Goal: Use online tool/utility: Utilize a website feature to perform a specific function

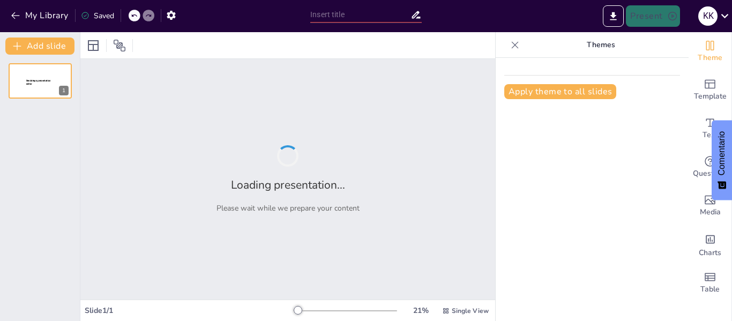
type input "Uso Excesivo de Redes Sociales: Definición y Medición"
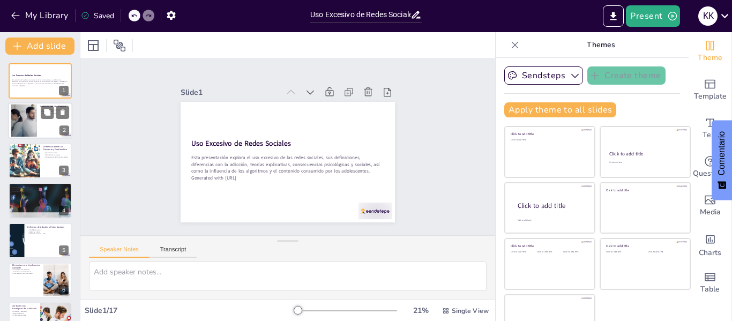
click at [31, 117] on div at bounding box center [23, 120] width 65 height 33
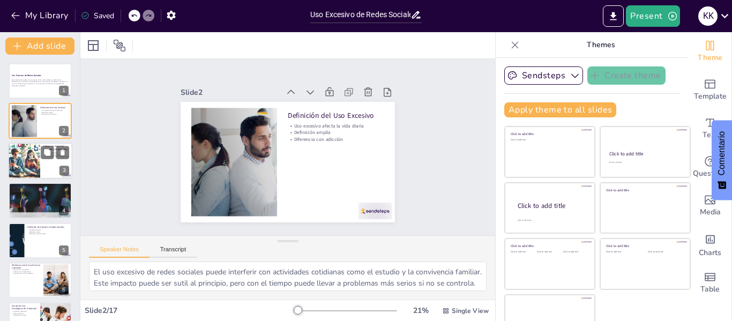
click at [22, 147] on div at bounding box center [23, 161] width 63 height 36
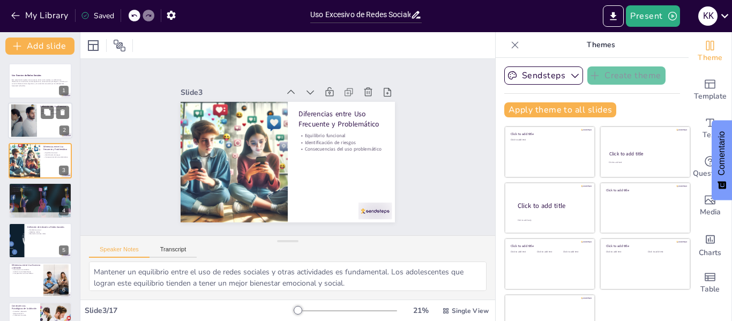
click at [14, 117] on div at bounding box center [23, 120] width 65 height 33
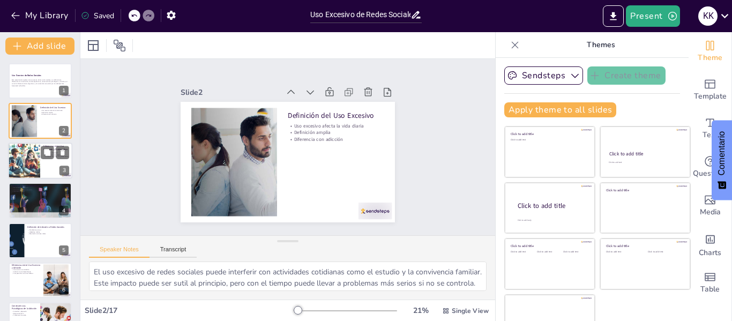
click at [12, 155] on div at bounding box center [23, 161] width 63 height 36
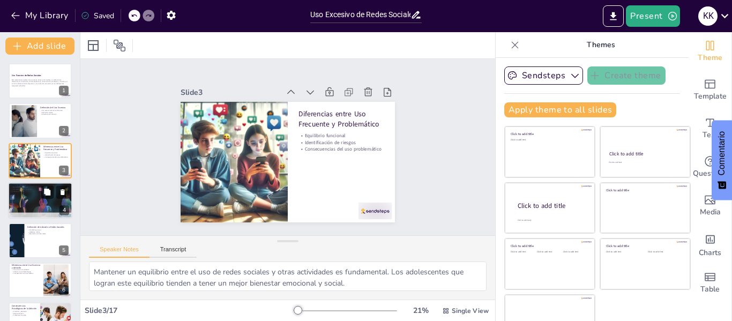
click at [19, 205] on div at bounding box center [40, 200] width 70 height 36
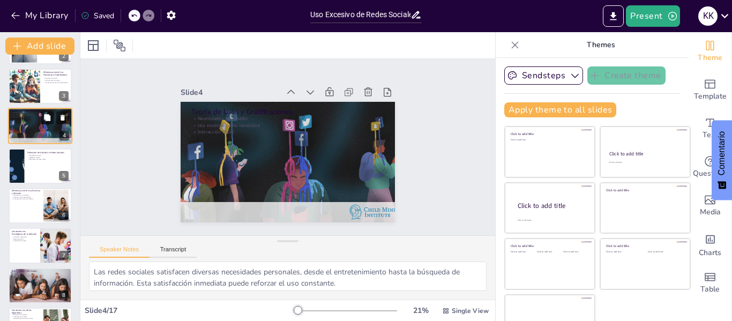
scroll to position [75, 0]
click at [21, 170] on div at bounding box center [16, 165] width 64 height 36
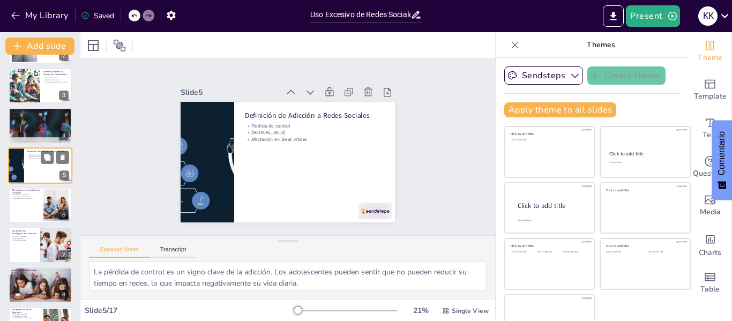
scroll to position [53, 0]
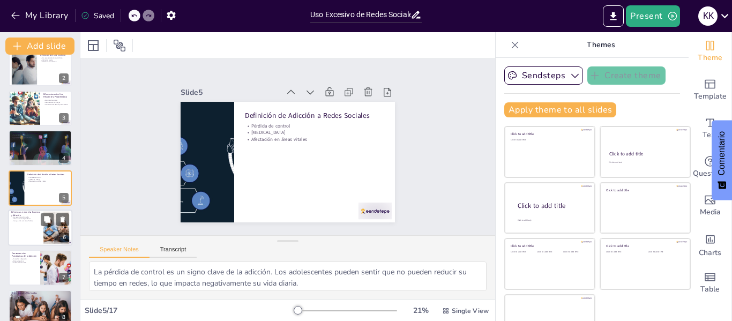
click at [24, 219] on p "Adicción como dependencia" at bounding box center [25, 219] width 29 height 2
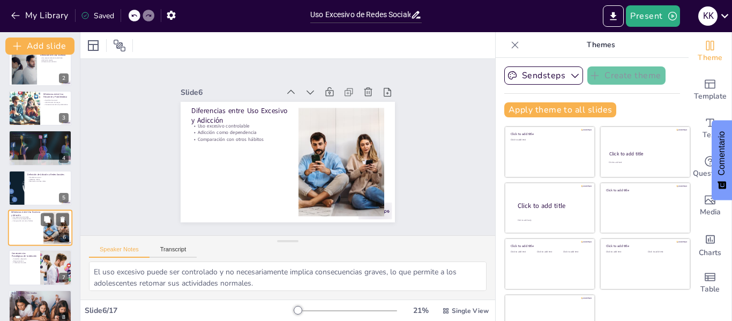
scroll to position [93, 0]
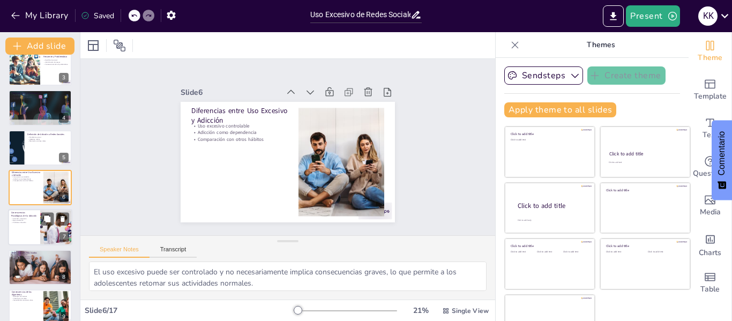
click at [24, 232] on div at bounding box center [40, 227] width 64 height 36
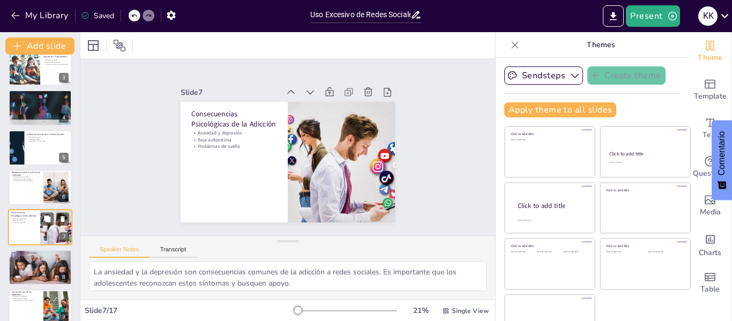
scroll to position [132, 0]
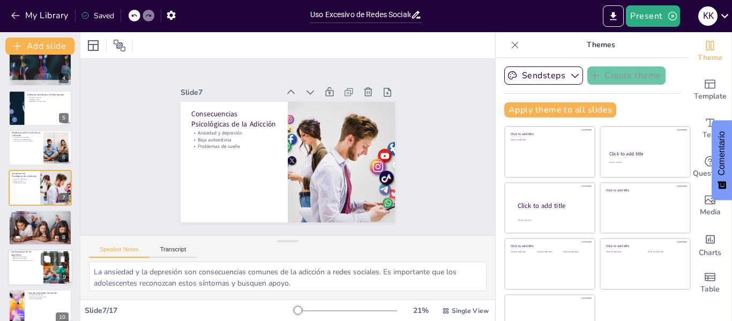
click at [27, 263] on div at bounding box center [40, 267] width 64 height 36
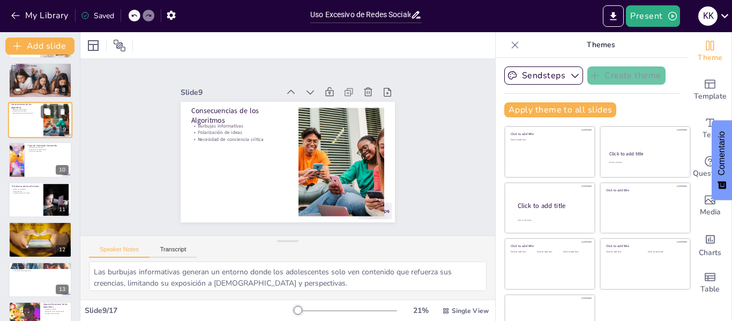
scroll to position [280, 0]
click at [12, 203] on div at bounding box center [40, 199] width 64 height 36
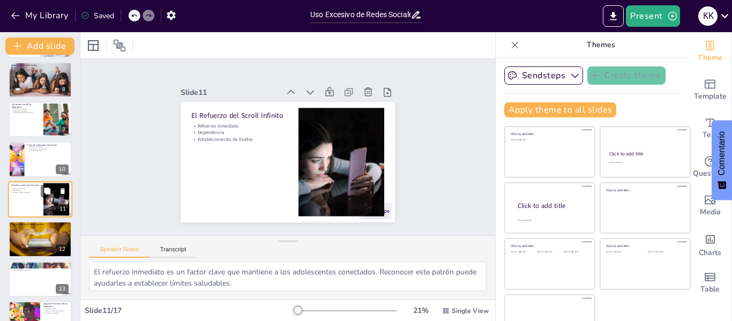
scroll to position [291, 0]
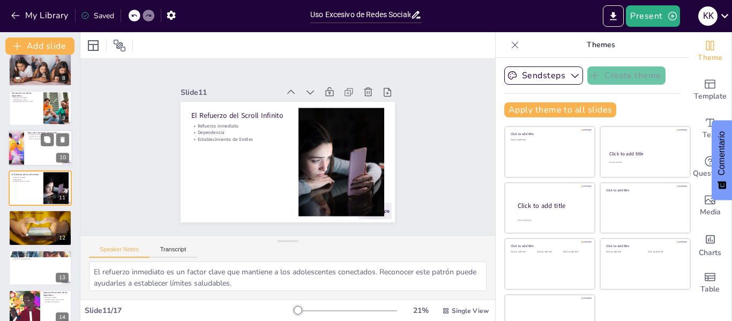
click at [14, 145] on div at bounding box center [16, 148] width 64 height 36
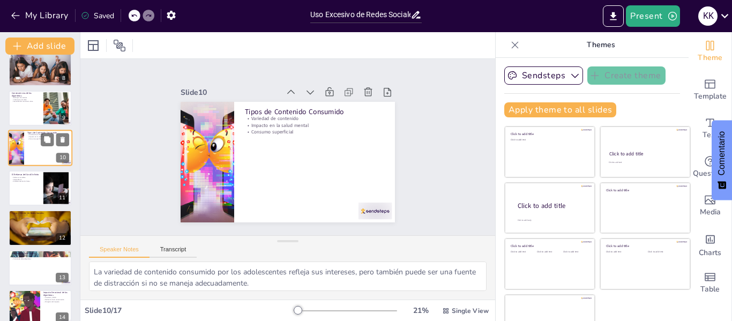
scroll to position [252, 0]
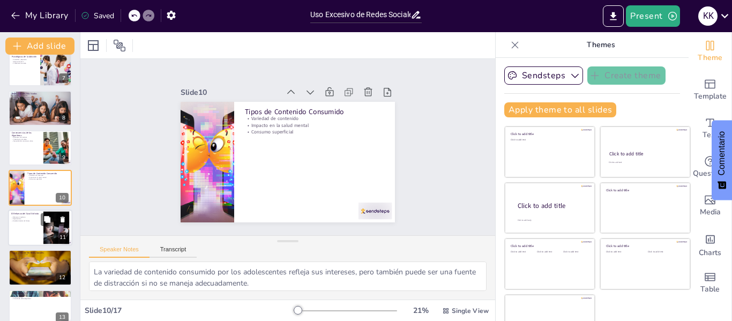
click at [27, 229] on div at bounding box center [40, 227] width 64 height 36
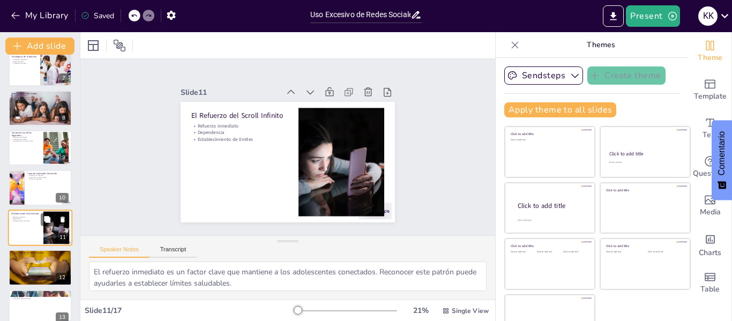
scroll to position [291, 0]
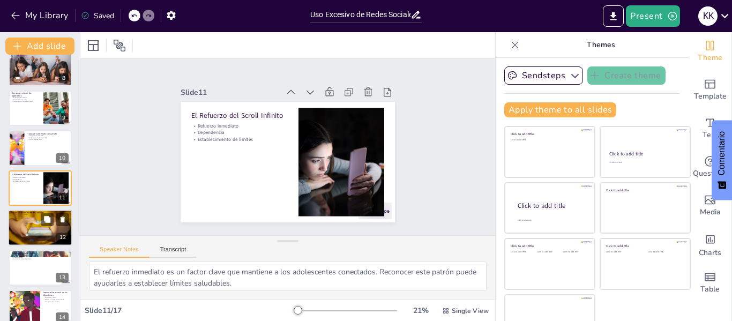
click at [22, 227] on div at bounding box center [40, 227] width 64 height 39
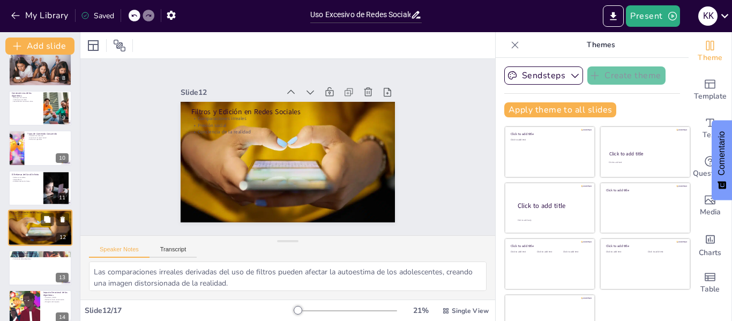
scroll to position [332, 0]
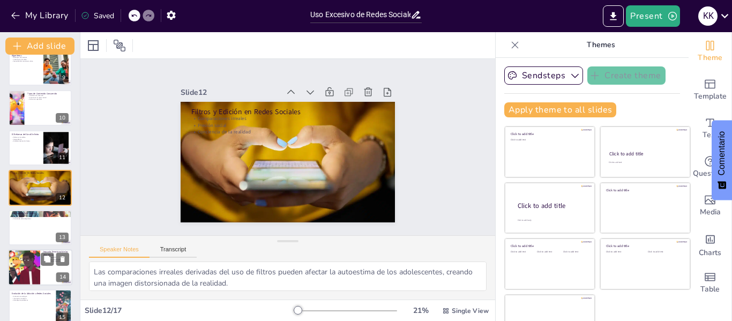
click at [26, 253] on div at bounding box center [23, 267] width 69 height 36
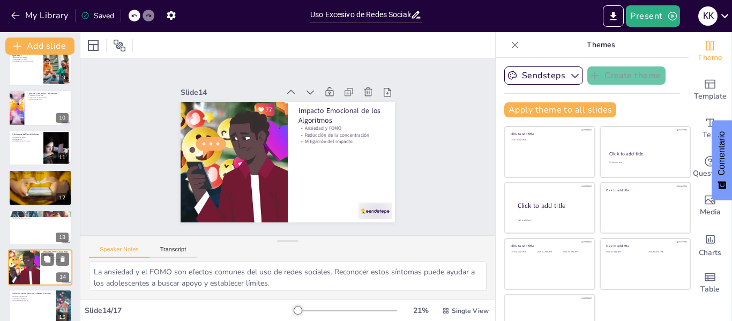
scroll to position [411, 0]
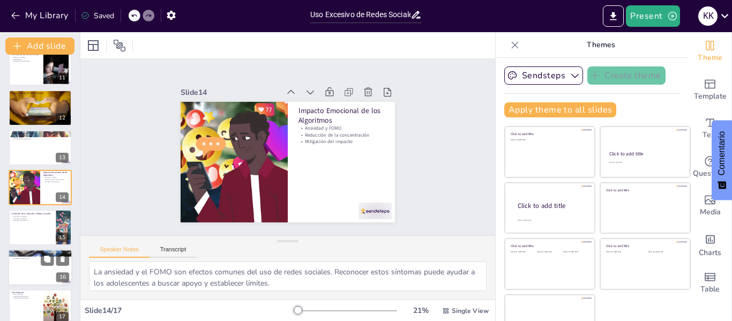
click at [23, 271] on div at bounding box center [40, 267] width 64 height 36
type textarea "La prevalencia de adicción a redes sociales entre adolescentes es alarmante. Re…"
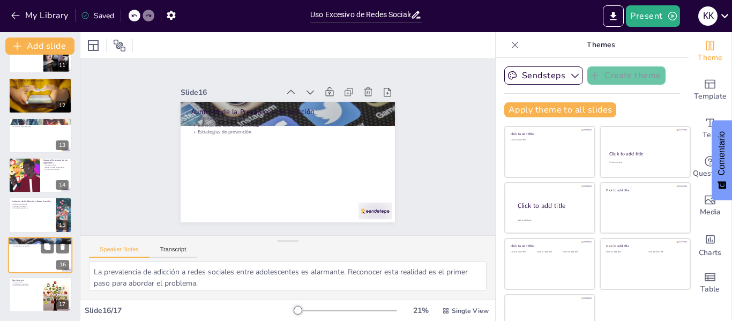
scroll to position [25, 0]
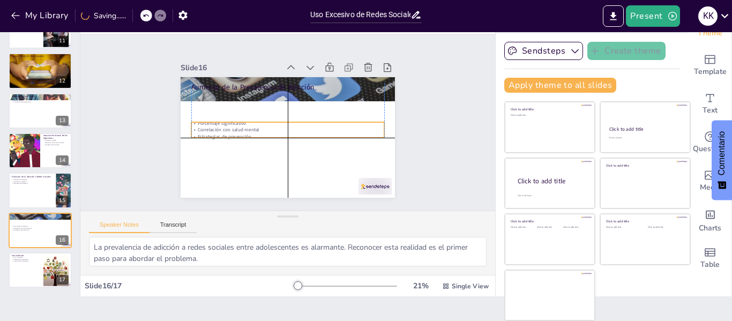
drag, startPoint x: 209, startPoint y: 97, endPoint x: 209, endPoint y: 126, distance: 29.5
click at [209, 126] on p "Correlación con salud mental" at bounding box center [284, 128] width 160 height 119
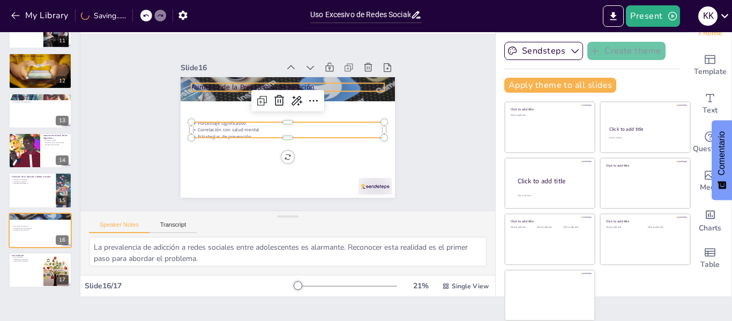
click at [219, 100] on p "Aumento de la Prevalencia de Adicción" at bounding box center [305, 152] width 172 height 105
type input "48"
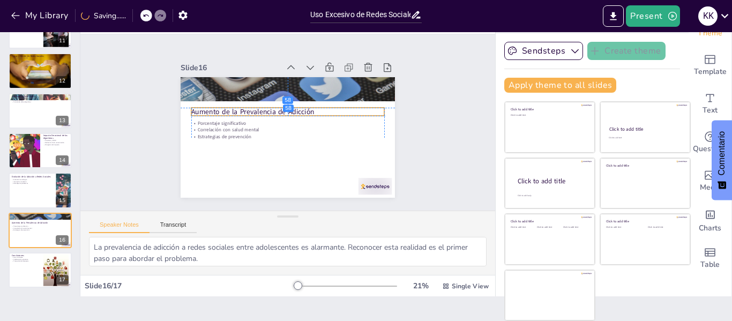
drag, startPoint x: 206, startPoint y: 82, endPoint x: 207, endPoint y: 107, distance: 25.2
click at [207, 107] on p "Aumento de la Prevalencia de Adicción" at bounding box center [292, 112] width 181 height 87
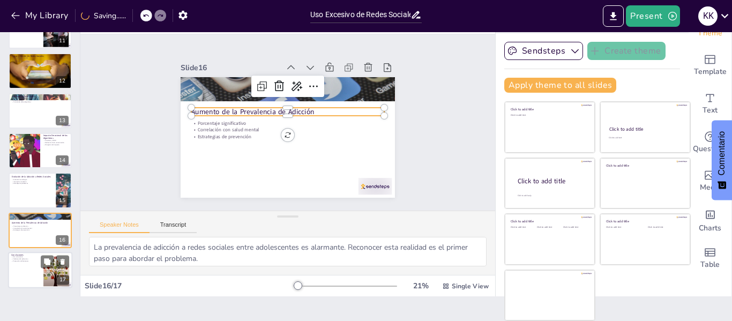
click at [28, 268] on div at bounding box center [40, 270] width 64 height 36
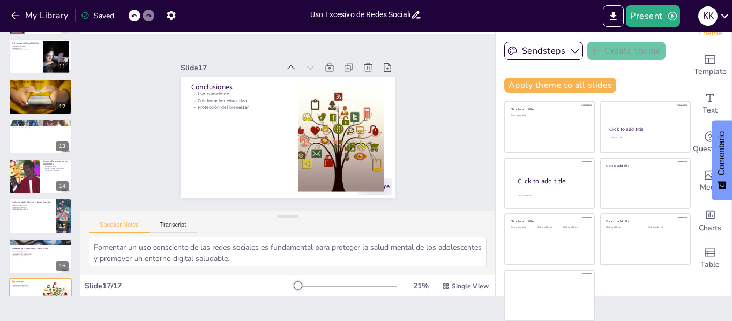
scroll to position [396, 0]
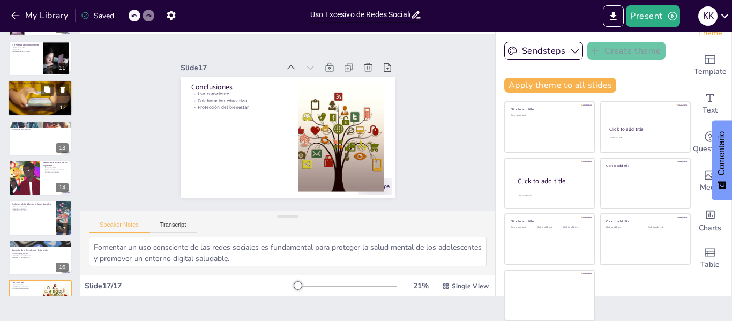
click at [21, 89] on p "Conciencia de la realidad" at bounding box center [40, 89] width 58 height 2
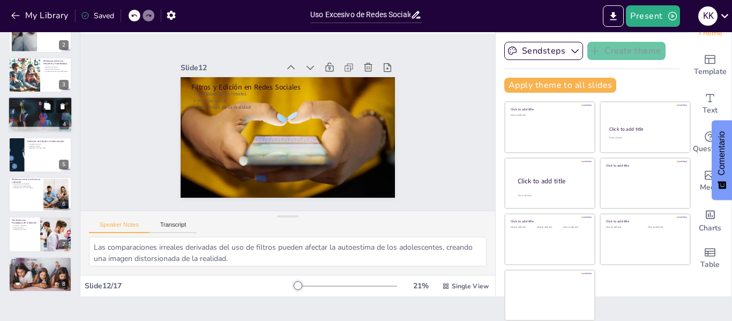
scroll to position [9, 0]
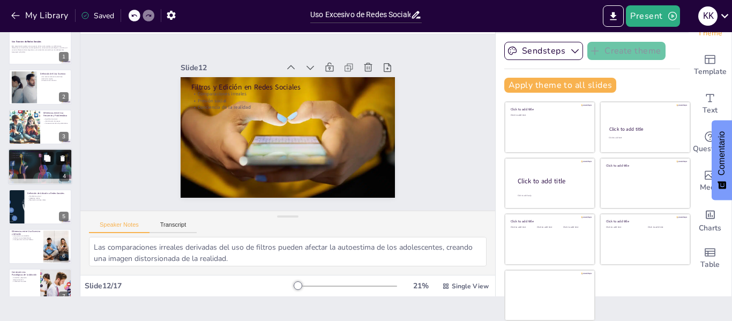
click at [23, 163] on div at bounding box center [40, 166] width 70 height 36
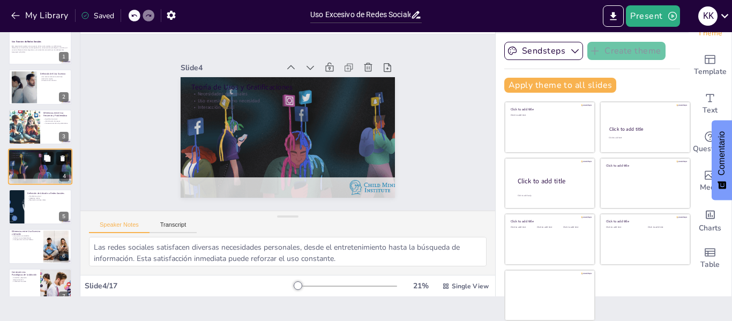
scroll to position [13, 0]
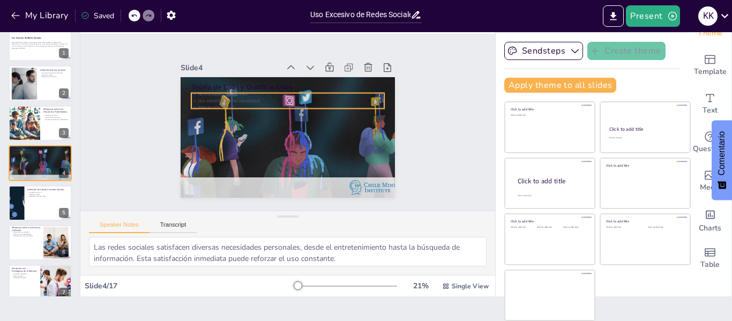
click at [203, 96] on p "Uso excesivo como necesidad" at bounding box center [275, 105] width 160 height 119
click at [316, 77] on icon at bounding box center [325, 86] width 18 height 18
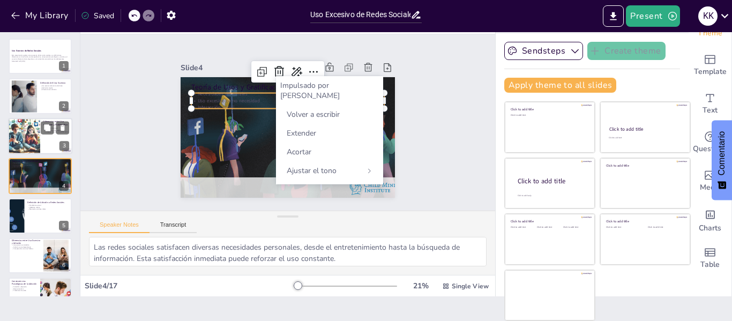
scroll to position [0, 0]
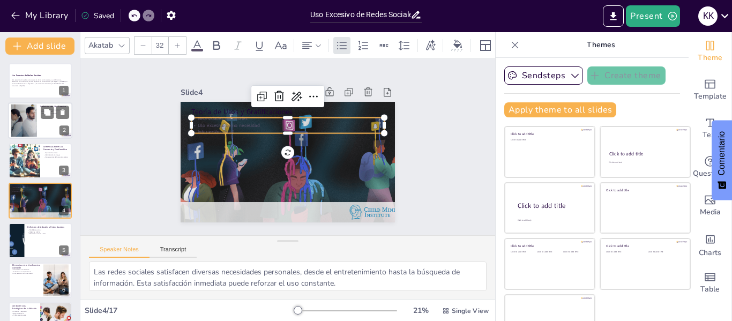
click at [27, 124] on div at bounding box center [23, 120] width 65 height 33
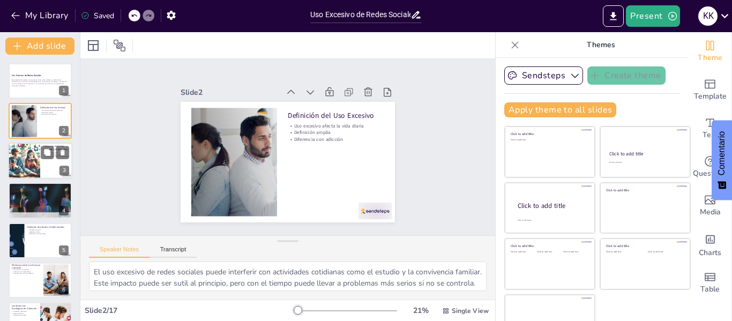
click at [19, 160] on div at bounding box center [23, 161] width 63 height 36
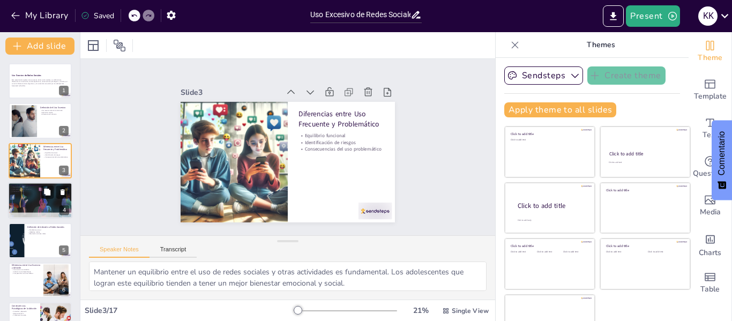
click at [21, 202] on div at bounding box center [40, 200] width 70 height 36
type textarea "Las redes sociales satisfacen diversas necesidades personales, desde el entrete…"
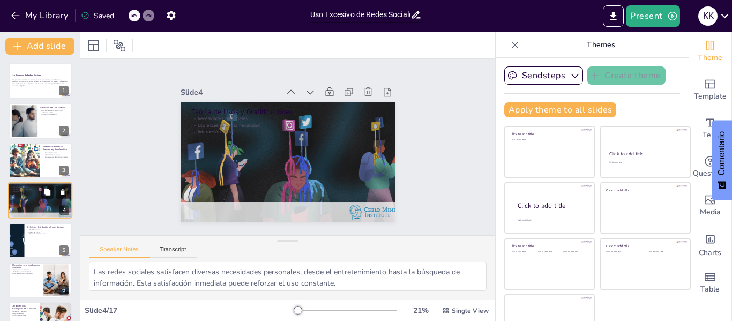
scroll to position [13, 0]
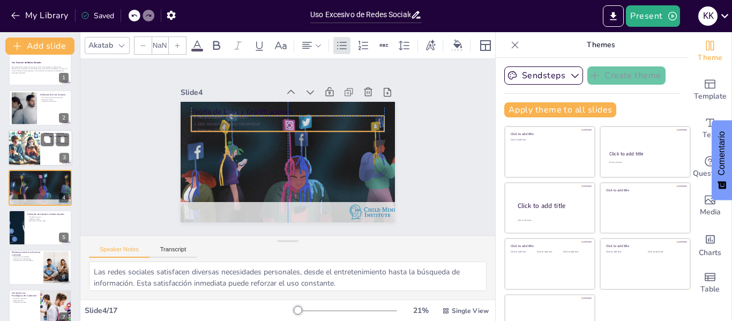
type input "32"
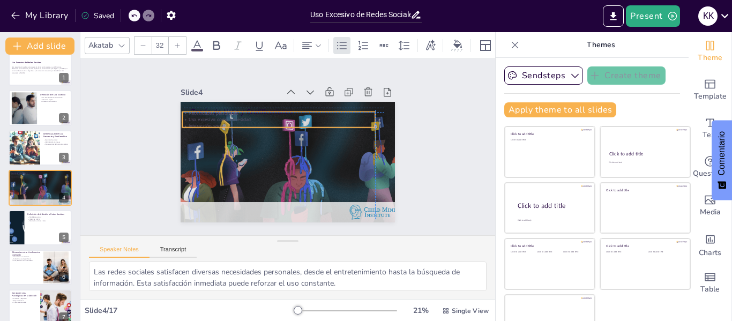
drag, startPoint x: 208, startPoint y: 122, endPoint x: 203, endPoint y: 114, distance: 10.4
click at [256, 114] on p "Uso excesivo como necesidad" at bounding box center [315, 156] width 119 height 160
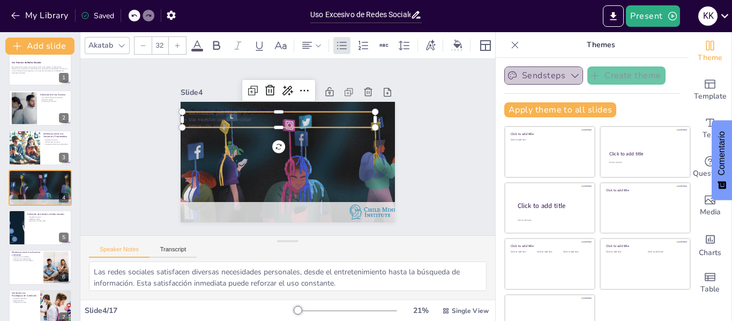
click at [538, 68] on button "Sendsteps" at bounding box center [543, 75] width 79 height 18
click at [200, 42] on icon at bounding box center [197, 45] width 13 height 13
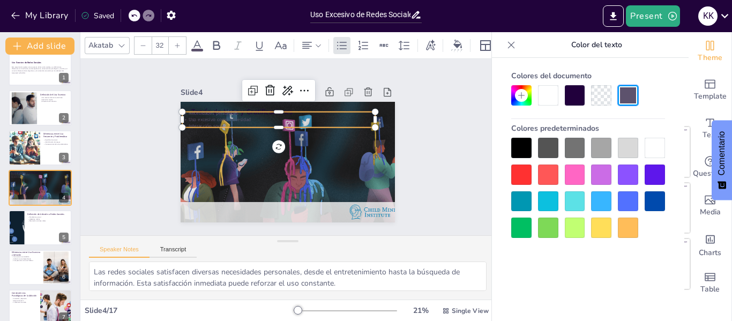
click at [194, 41] on icon at bounding box center [197, 45] width 13 height 13
click at [200, 39] on icon at bounding box center [197, 45] width 13 height 13
click at [204, 40] on div "Akatab 32" at bounding box center [332, 45] width 495 height 18
click at [196, 42] on icon at bounding box center [197, 45] width 13 height 13
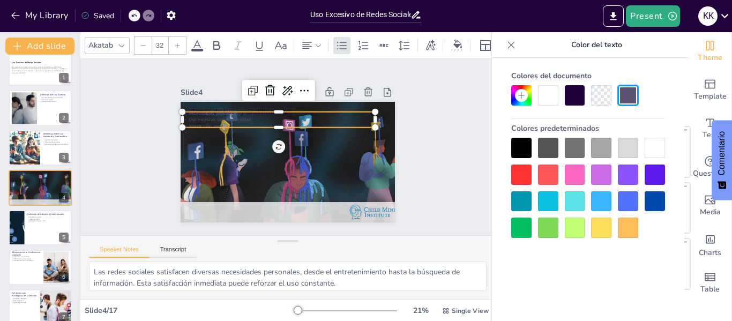
click at [210, 116] on p "Uso excesivo como necesidad" at bounding box center [293, 119] width 170 height 102
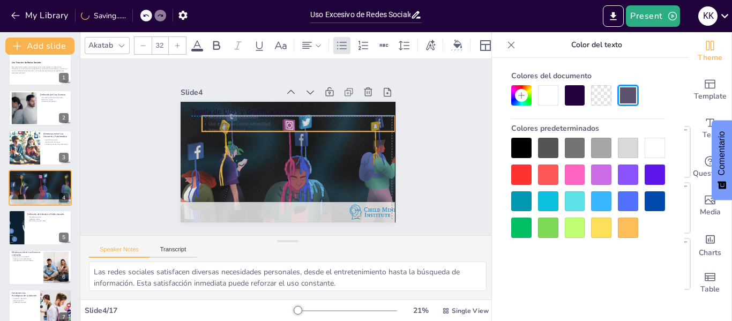
drag, startPoint x: 249, startPoint y: 114, endPoint x: 268, endPoint y: 118, distance: 19.8
click at [268, 149] on p "Uso excesivo como necesidad" at bounding box center [282, 172] width 190 height 47
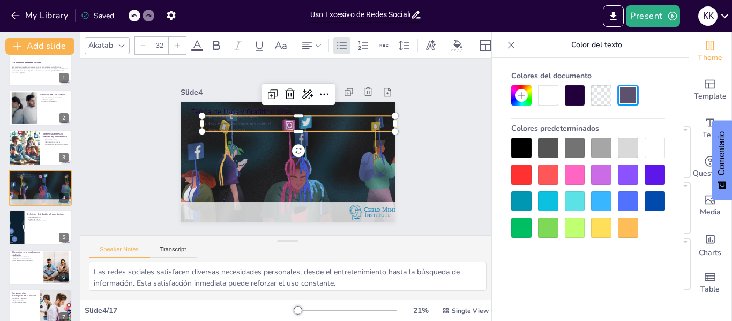
click at [549, 102] on div at bounding box center [548, 95] width 20 height 20
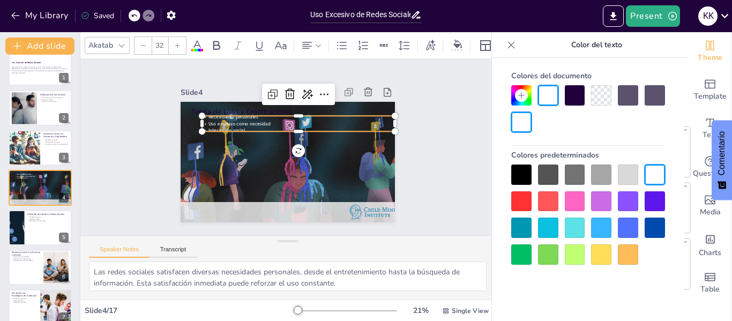
click at [316, 163] on div at bounding box center [273, 149] width 144 height 242
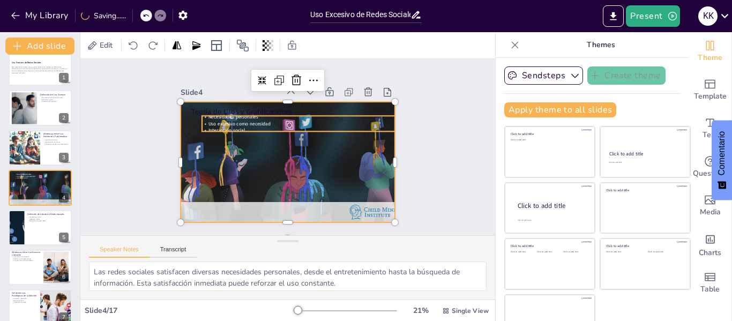
click at [293, 173] on span "Uso excesivo como necesidad" at bounding box center [322, 189] width 59 height 32
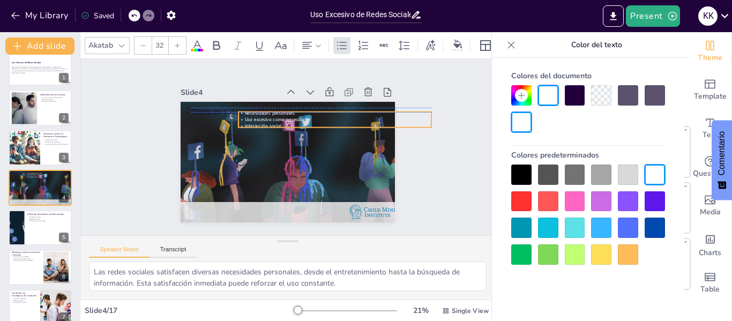
drag, startPoint x: 245, startPoint y: 121, endPoint x: 281, endPoint y: 113, distance: 37.3
click at [303, 113] on span "Uso excesivo como necesidad" at bounding box center [312, 130] width 19 height 62
click at [389, 174] on div "Slide 1 Uso Excesivo de Redes Sociales Esta presentación explora el uso excesiv…" at bounding box center [287, 146] width 204 height 299
